Goal: Obtain resource: Download file/media

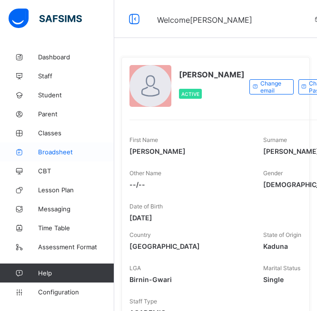
click at [57, 149] on span "Broadsheet" at bounding box center [76, 152] width 76 height 8
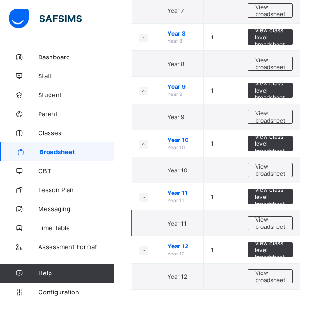
scroll to position [149, 0]
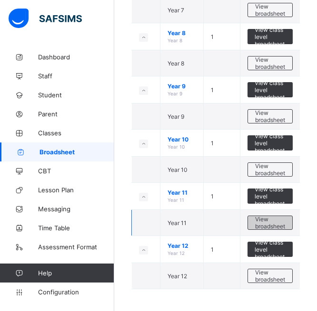
click at [275, 220] on span "View broadsheet" at bounding box center [270, 223] width 30 height 14
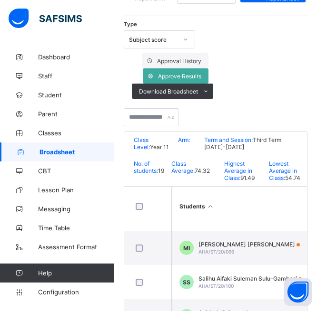
scroll to position [300, 0]
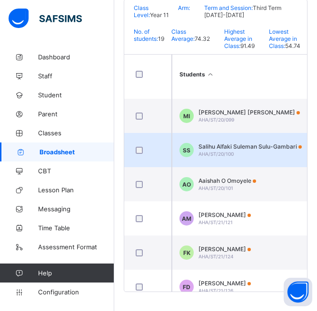
click at [232, 154] on span "AHA/ST/20/100" at bounding box center [215, 154] width 35 height 6
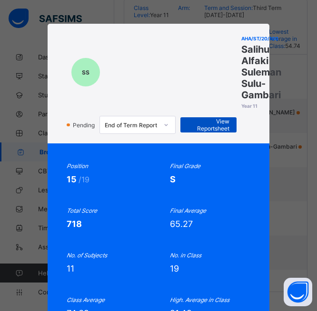
click at [200, 124] on span "View Reportsheet" at bounding box center [208, 125] width 42 height 14
